Goal: Find contact information: Find contact information

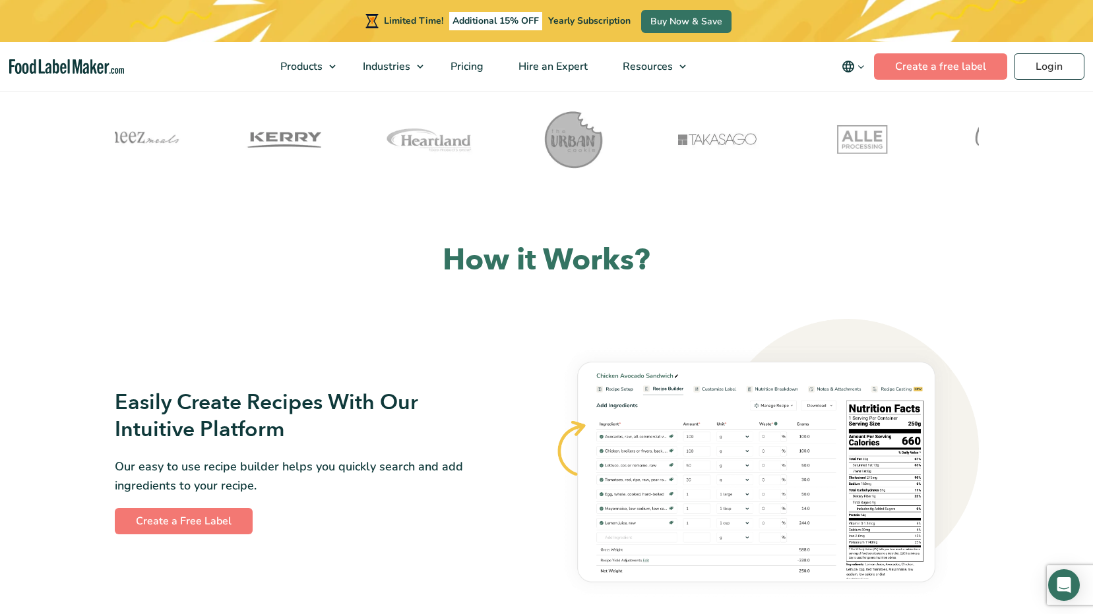
scroll to position [66, 0]
